Goal: Task Accomplishment & Management: Complete application form

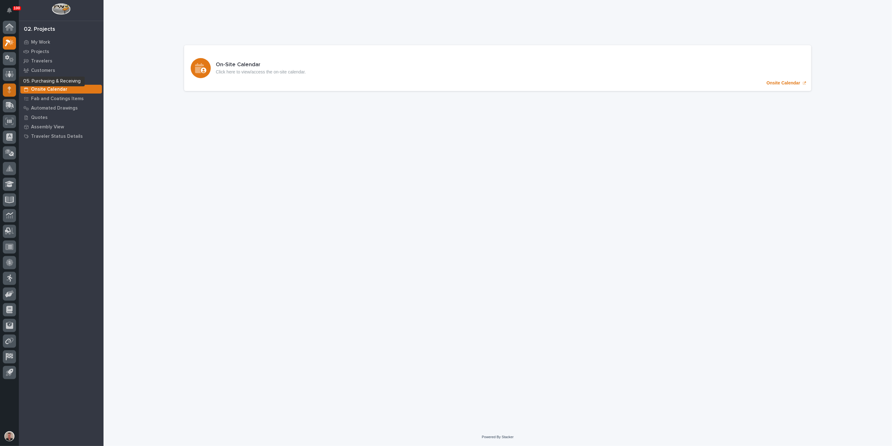
click at [8, 87] on icon at bounding box center [10, 89] width 4 height 7
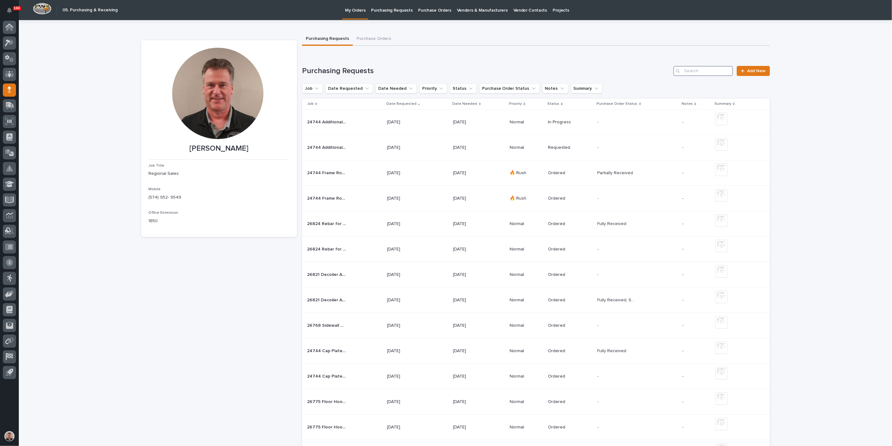
click at [697, 76] on input "Search" at bounding box center [703, 71] width 60 height 10
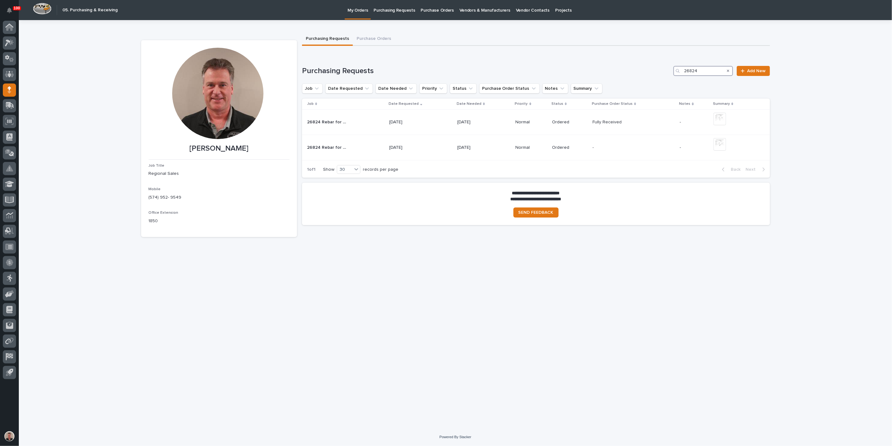
type input "26824"
click at [752, 76] on link "Add New" at bounding box center [752, 71] width 33 height 10
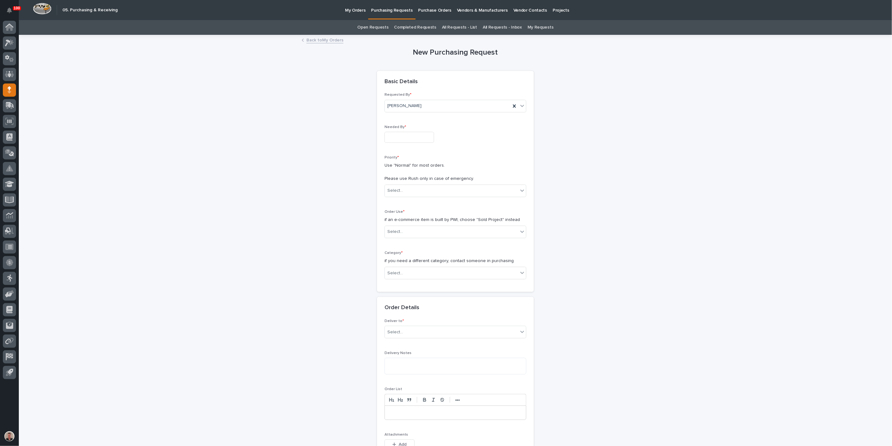
click at [401, 143] on input "text" at bounding box center [409, 137] width 50 height 11
click at [404, 92] on div "9" at bounding box center [408, 96] width 8 height 8
type input "**********"
click at [404, 193] on input "text" at bounding box center [403, 190] width 1 height 5
click at [407, 256] on div "Normal" at bounding box center [452, 256] width 137 height 11
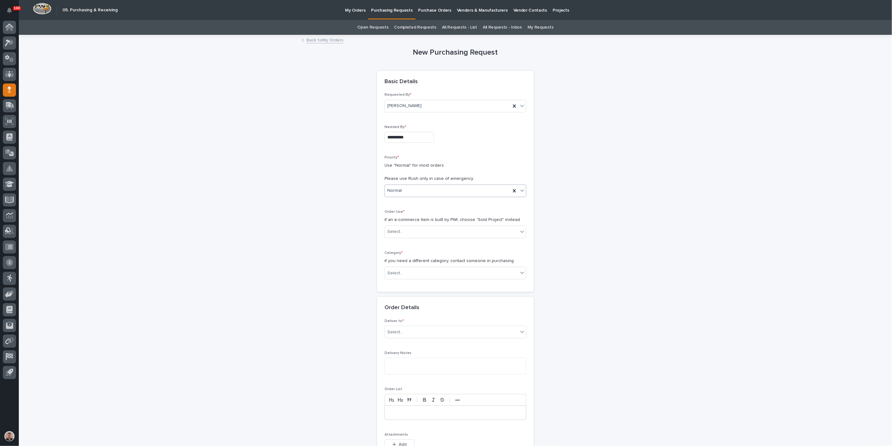
click at [411, 196] on div "Normal" at bounding box center [448, 190] width 126 height 10
click at [411, 236] on div "🔥 Rush" at bounding box center [452, 234] width 137 height 11
click at [403, 235] on div "Select..." at bounding box center [395, 231] width 16 height 7
click at [400, 289] on div "Sold Project" at bounding box center [452, 290] width 137 height 11
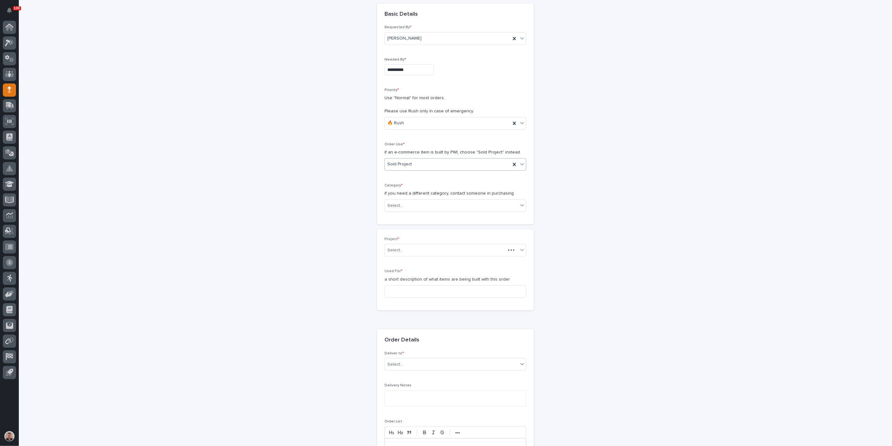
scroll to position [84, 0]
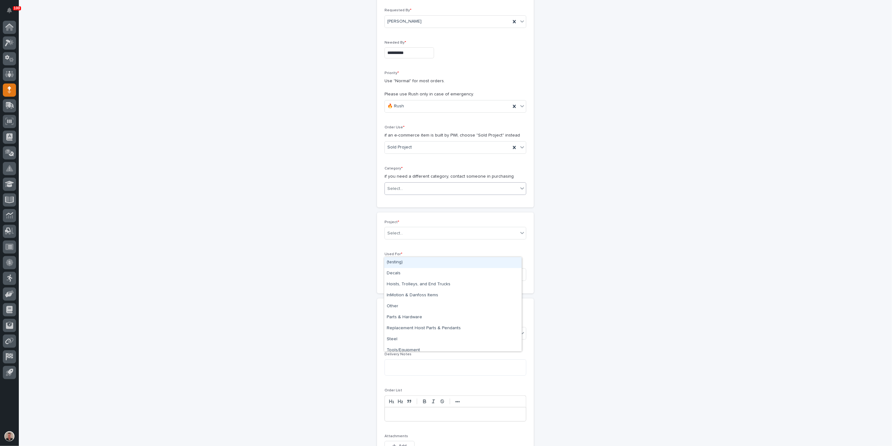
click at [421, 194] on div "Select..." at bounding box center [451, 188] width 133 height 10
click at [412, 336] on div "Steel" at bounding box center [452, 339] width 137 height 11
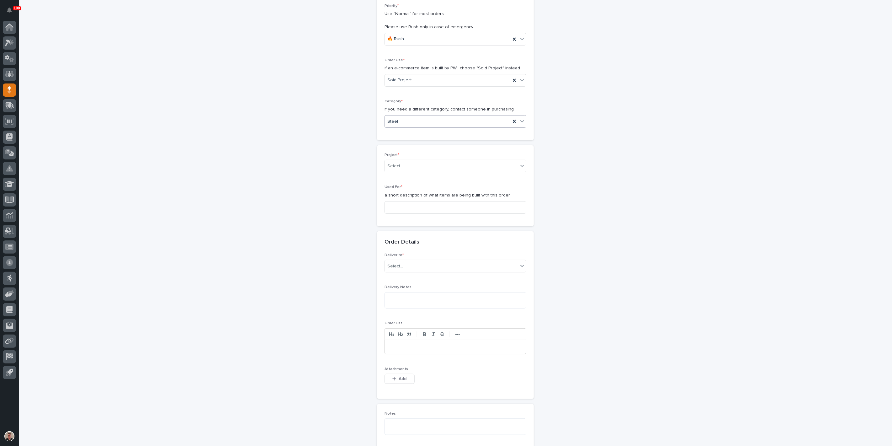
scroll to position [154, 0]
click at [428, 169] on div "Select..." at bounding box center [451, 163] width 133 height 10
type input "*****"
click at [426, 246] on div "26824 - Keystone RV - Torque MP Freestanding System" at bounding box center [452, 245] width 137 height 11
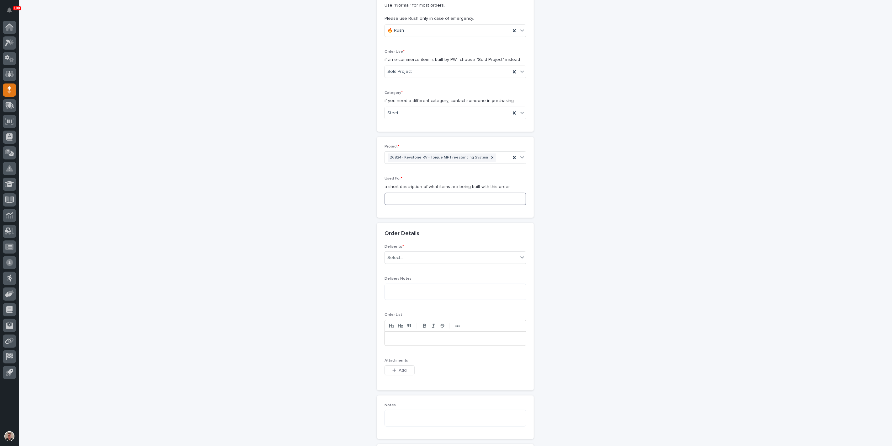
click at [403, 205] on input at bounding box center [455, 198] width 142 height 13
type input "Freestanding System Structure"
click at [421, 263] on div "Select..." at bounding box center [451, 257] width 133 height 10
click at [422, 385] on div "PWI" at bounding box center [452, 380] width 137 height 11
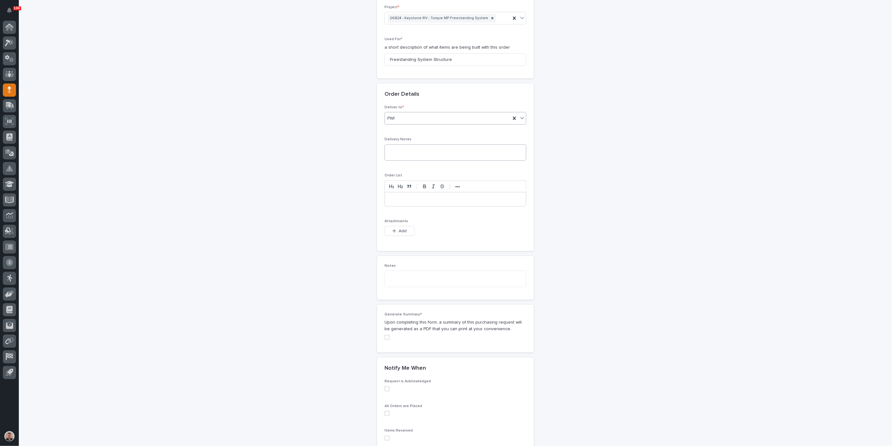
scroll to position [299, 0]
click at [409, 236] on button "Add" at bounding box center [399, 231] width 30 height 10
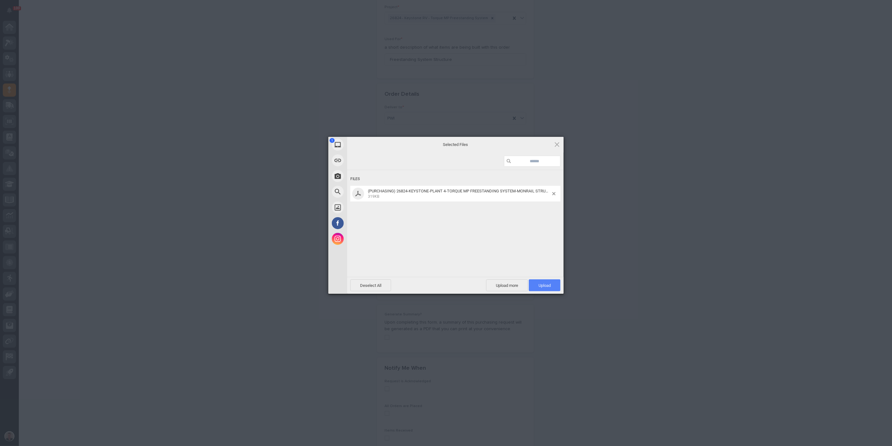
click at [550, 283] on span "Upload 1" at bounding box center [544, 285] width 12 height 5
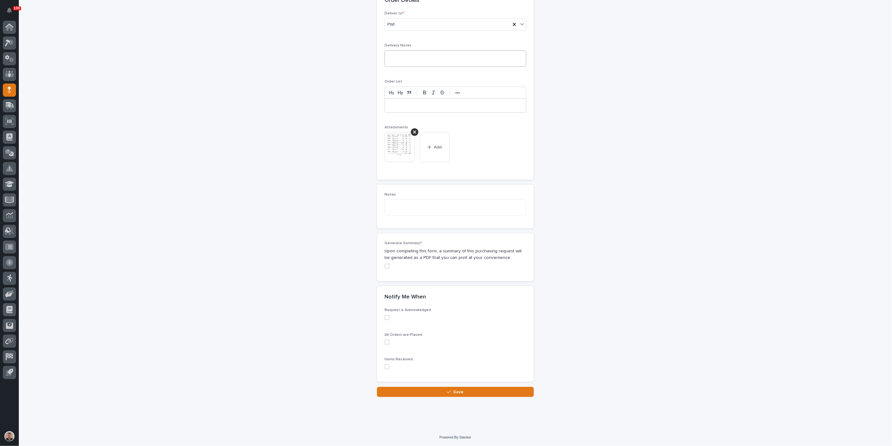
scroll to position [581, 0]
drag, startPoint x: 430, startPoint y: 390, endPoint x: 441, endPoint y: 390, distance: 11.0
click at [431, 390] on button "Save" at bounding box center [455, 392] width 157 height 10
